Goal: Information Seeking & Learning: Learn about a topic

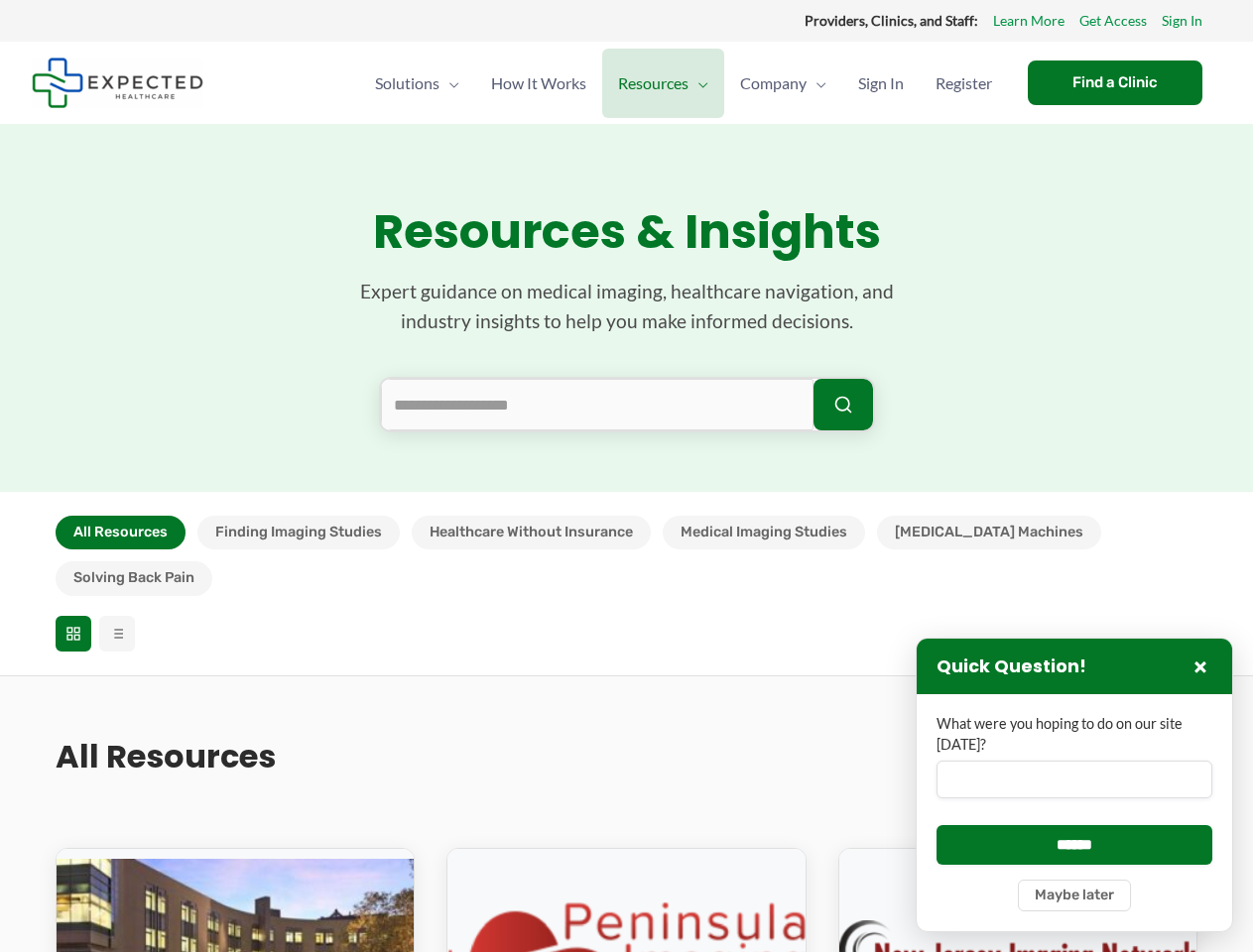
click at [626, 476] on section "Resources & Insights Expert guidance on medical imaging, healthcare navigation,…" at bounding box center [626, 307] width 1253 height 368
click at [120, 533] on button "All Resources" at bounding box center [120, 533] width 130 height 34
click at [298, 533] on button "Finding Imaging Studies" at bounding box center [299, 533] width 202 height 34
click at [530, 533] on button "Healthcare Without Insurance" at bounding box center [531, 533] width 239 height 34
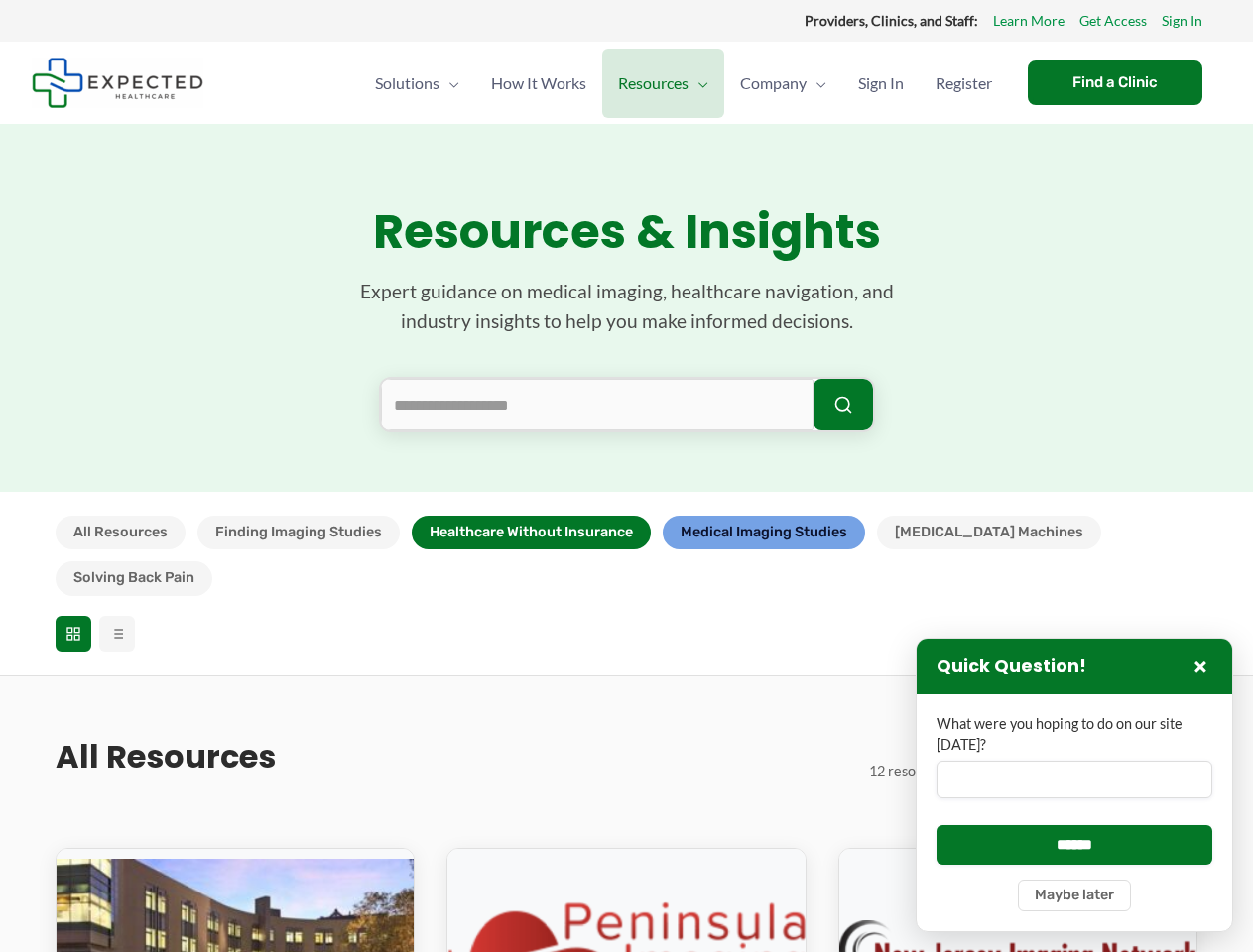
click at [764, 533] on button "Medical Imaging Studies" at bounding box center [764, 533] width 202 height 34
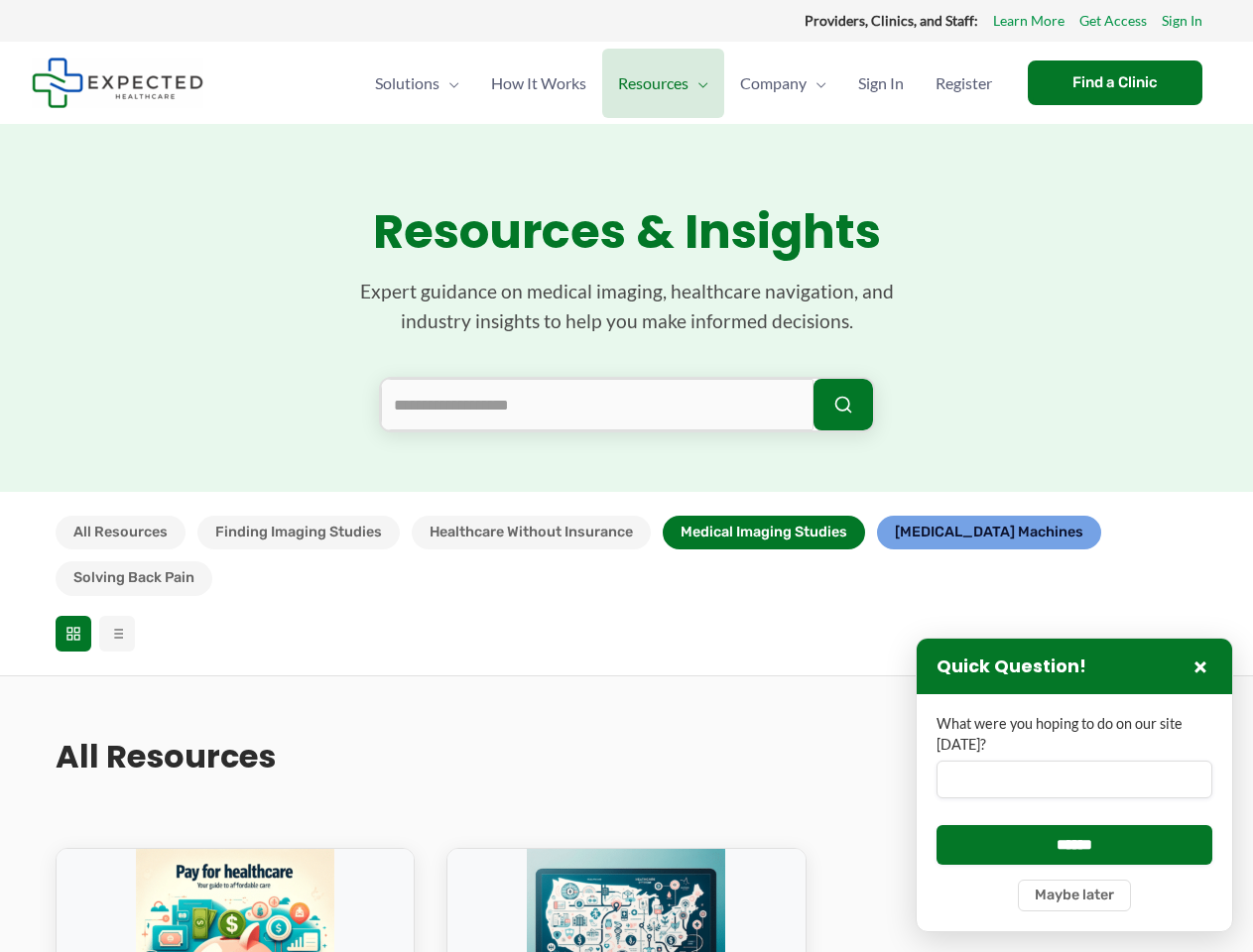
click at [942, 533] on button "[MEDICAL_DATA] Machines" at bounding box center [989, 533] width 224 height 34
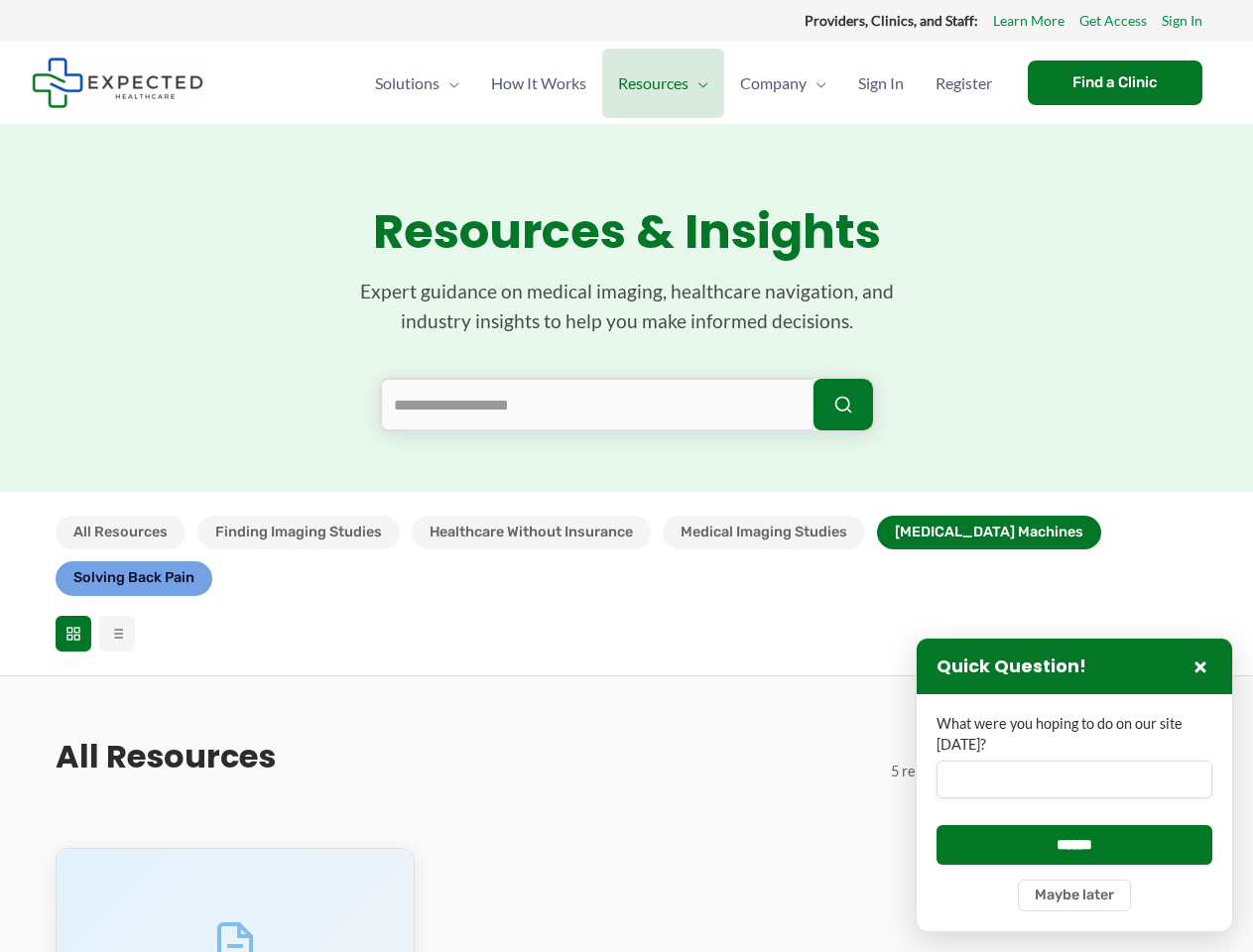
click at [212, 561] on button "Solving Back Pain" at bounding box center [134, 578] width 157 height 34
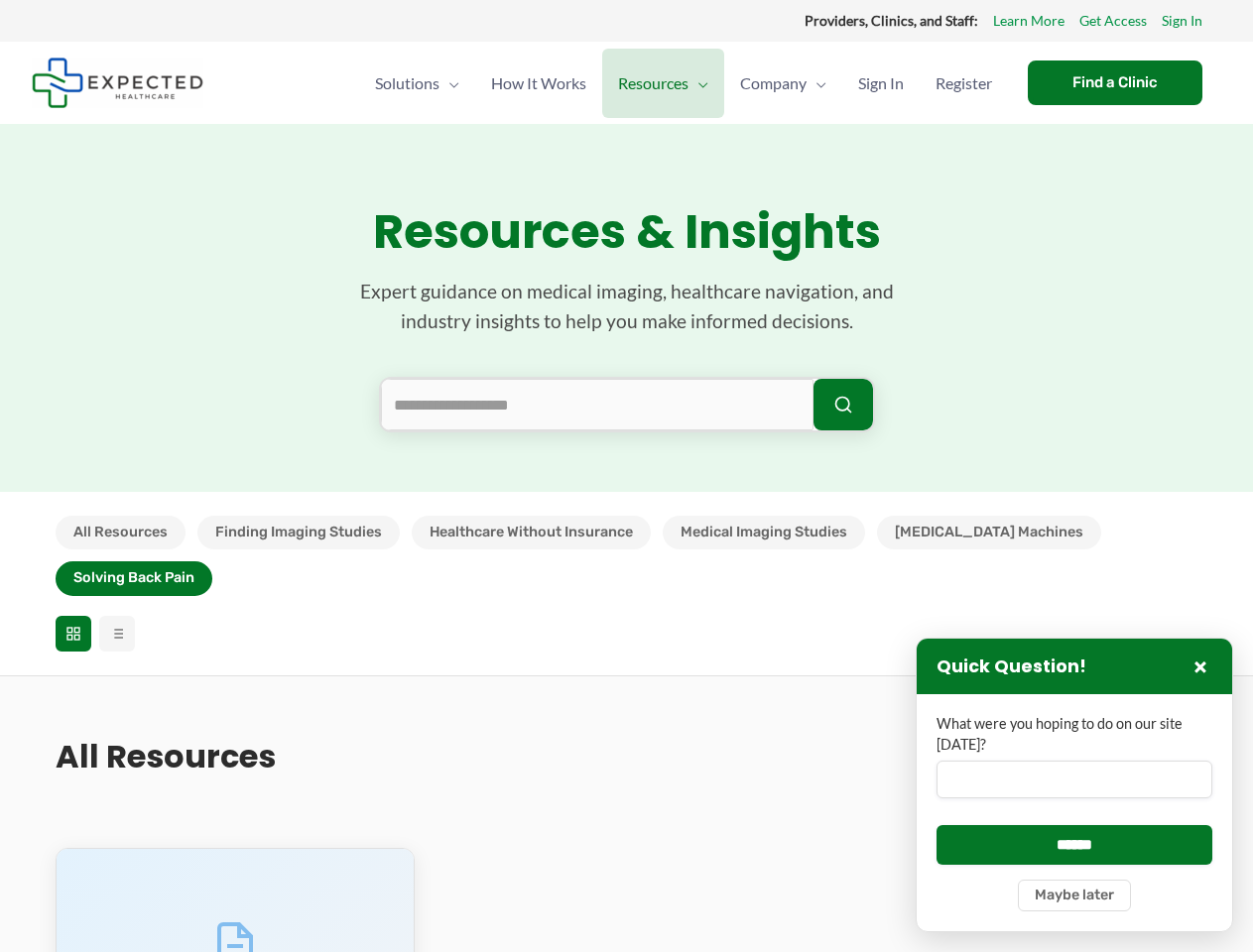
click at [73, 626] on icon at bounding box center [73, 634] width 16 height 16
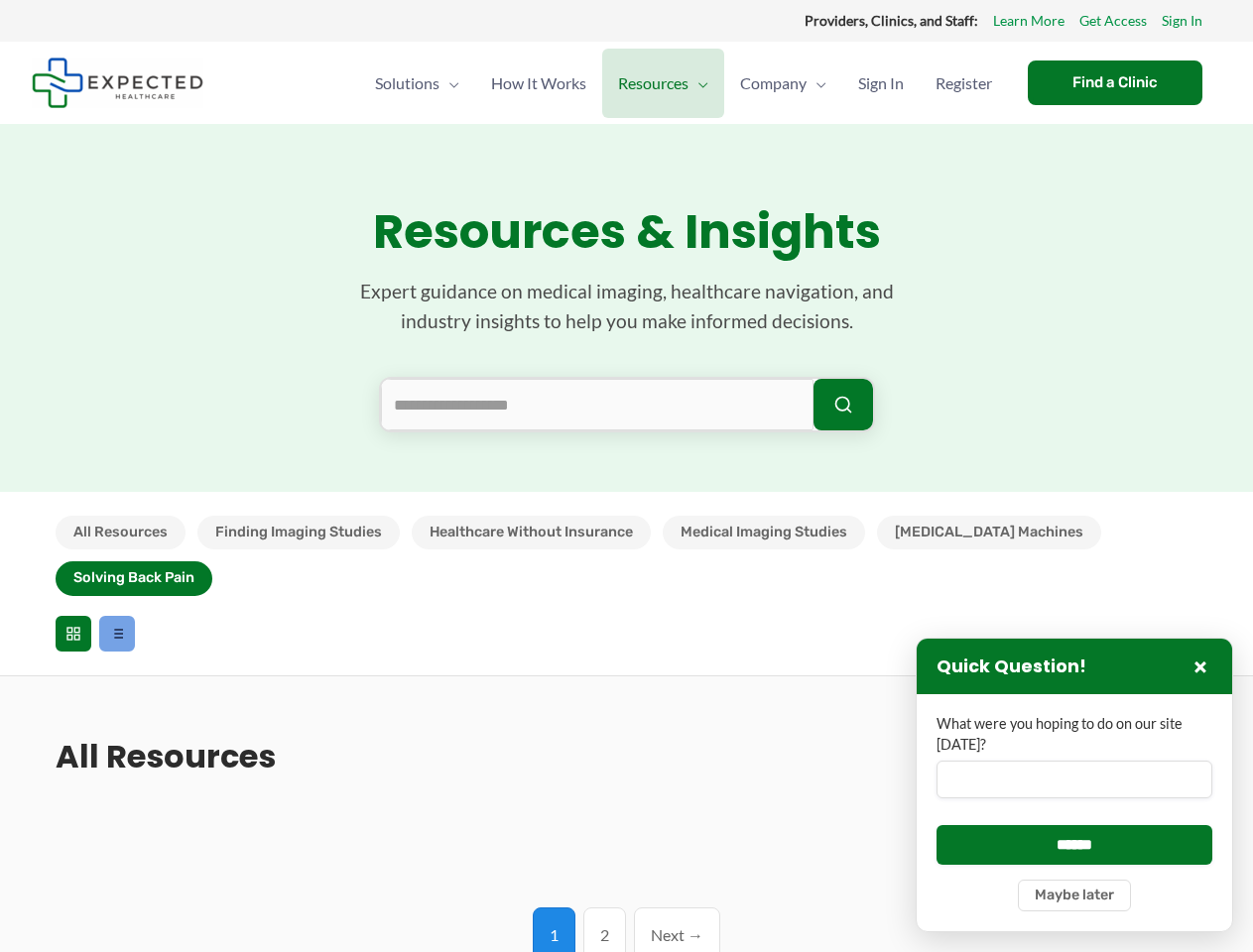
click at [117, 634] on line at bounding box center [118, 634] width 9 height 0
click at [1074, 784] on input "What were you hoping to do on our site [DATE]?" at bounding box center [1074, 779] width 276 height 38
